Goal: Information Seeking & Learning: Learn about a topic

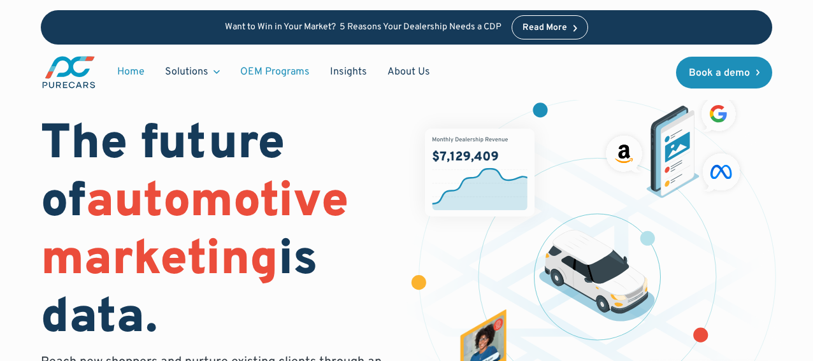
click at [281, 77] on link "OEM Programs" at bounding box center [275, 72] width 90 height 24
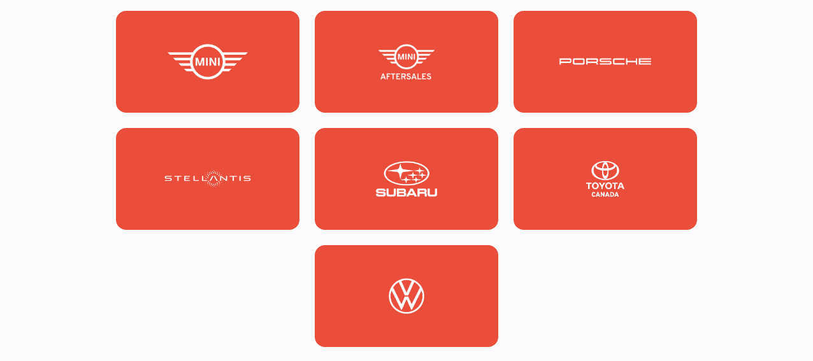
scroll to position [1888, 0]
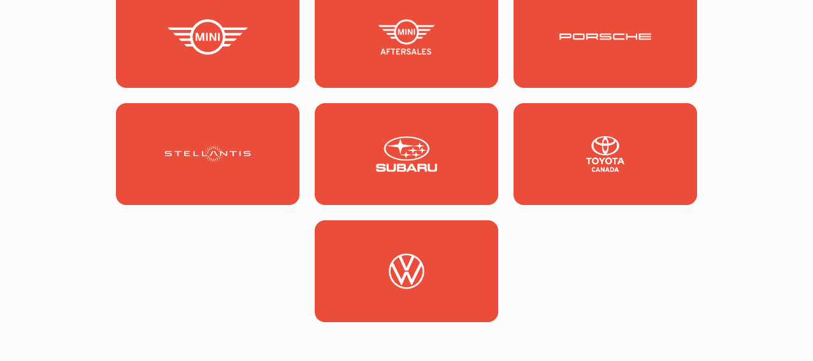
click at [168, 141] on img at bounding box center [208, 154] width 92 height 36
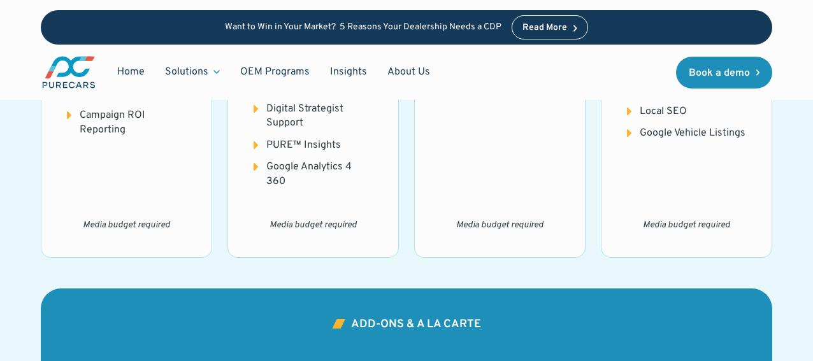
scroll to position [1936, 0]
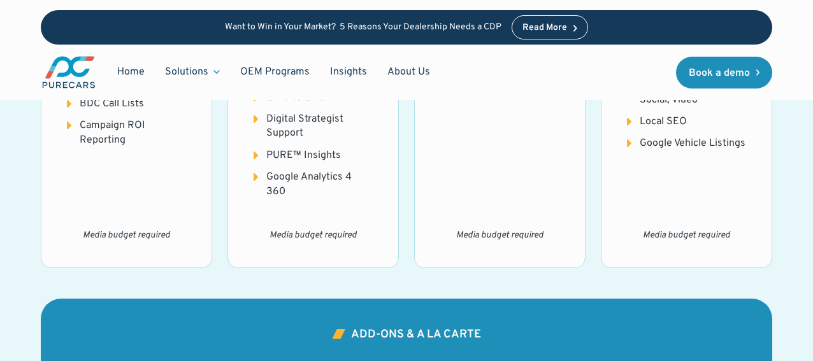
click at [223, 196] on div "The AutoMiner Includes: First-Party Data Consolidation Data Cleansing & Enrichm…" at bounding box center [406, 43] width 731 height 450
